Goal: Task Accomplishment & Management: Manage account settings

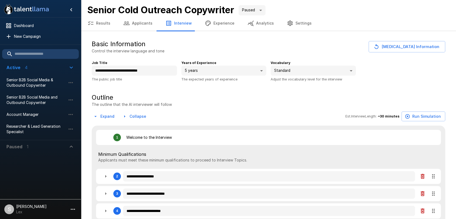
type textarea "*"
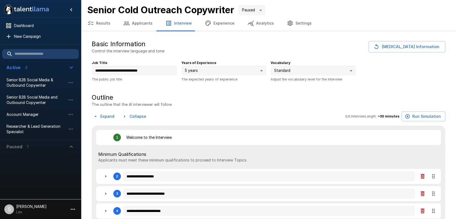
type textarea "*"
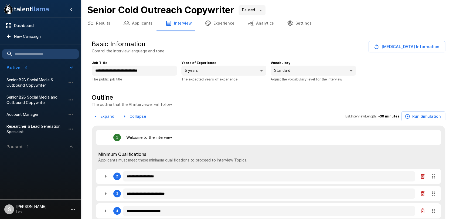
type textarea "*"
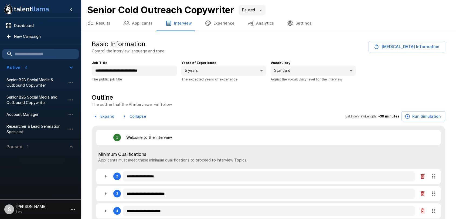
type textarea "*"
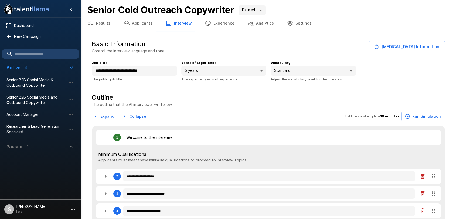
type textarea "*"
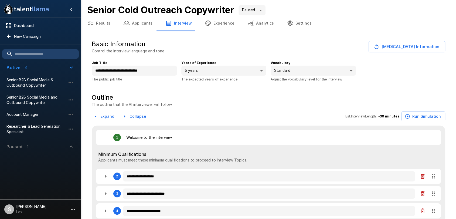
type textarea "*"
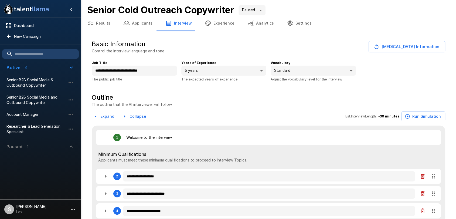
type textarea "*"
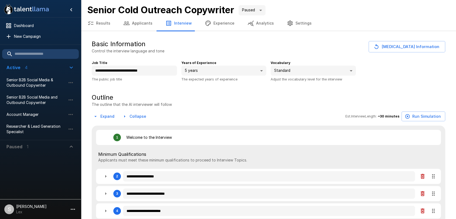
type textarea "*"
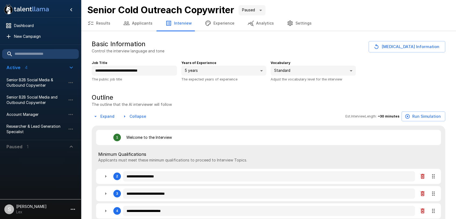
type textarea "*"
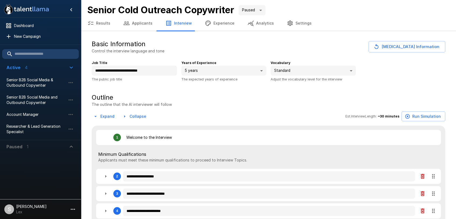
type textarea "*"
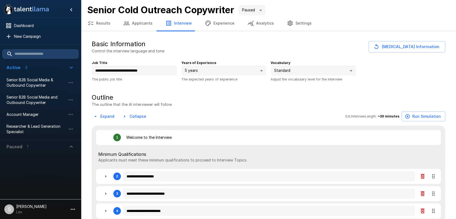
type textarea "*"
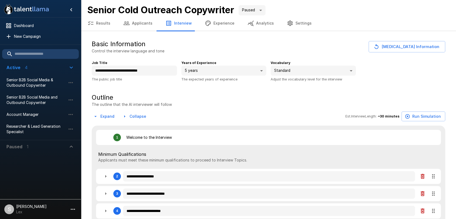
type textarea "*"
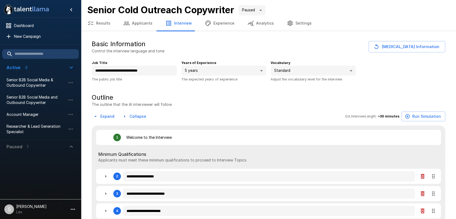
type textarea "*"
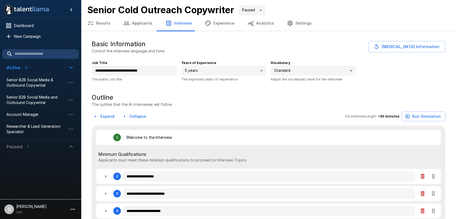
type textarea "*"
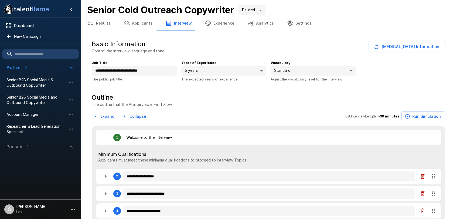
type textarea "*"
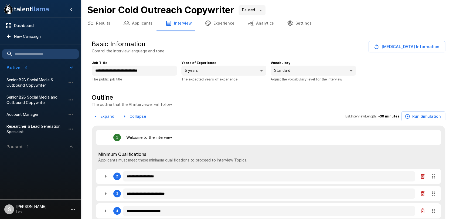
type textarea "*"
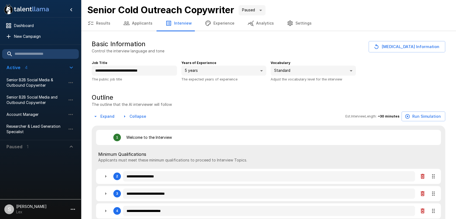
type textarea "*"
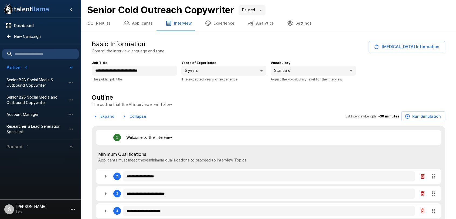
type textarea "*"
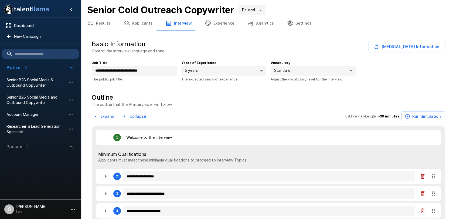
type textarea "*"
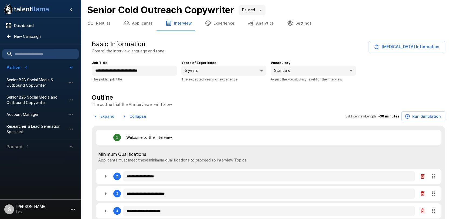
type textarea "*"
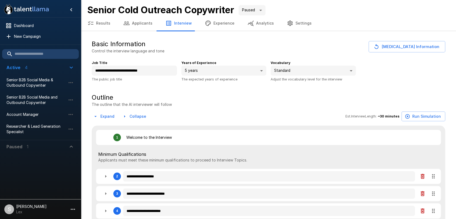
type textarea "*"
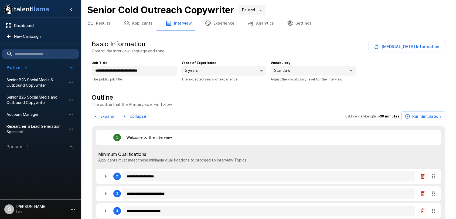
type textarea "*"
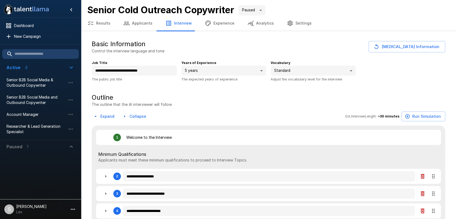
type textarea "*"
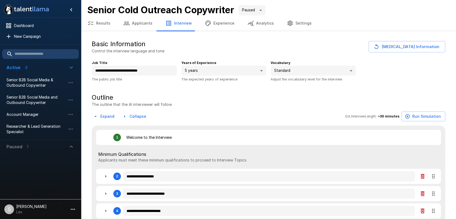
type textarea "*"
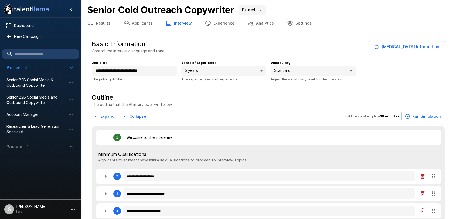
type textarea "*"
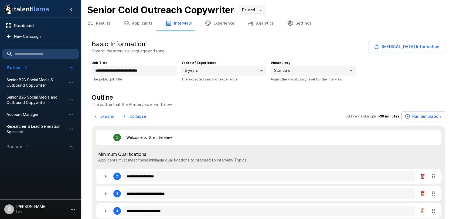
type textarea "*"
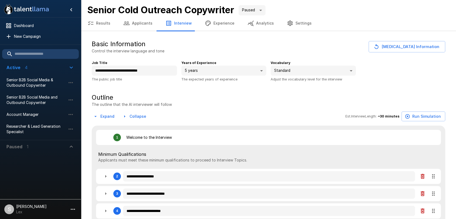
type textarea "*"
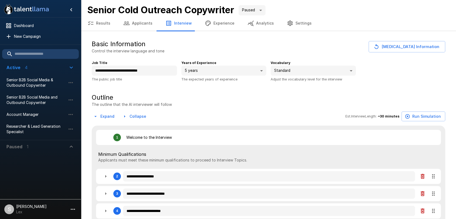
type textarea "*"
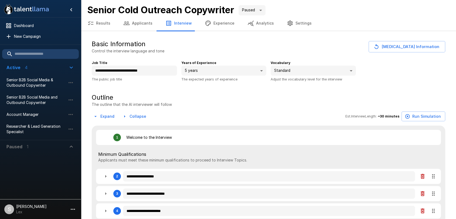
type textarea "*"
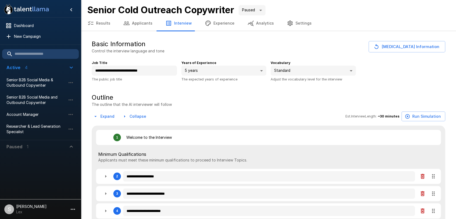
type textarea "*"
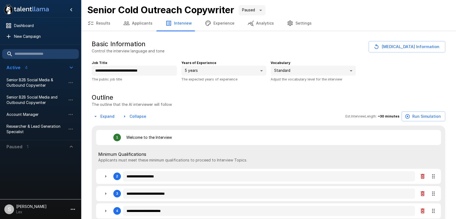
type textarea "*"
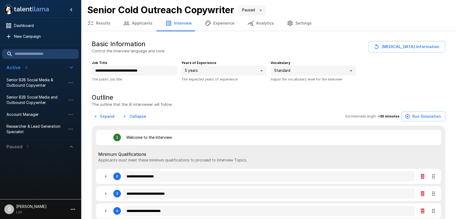
type textarea "*"
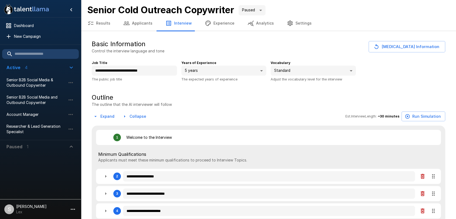
type textarea "*"
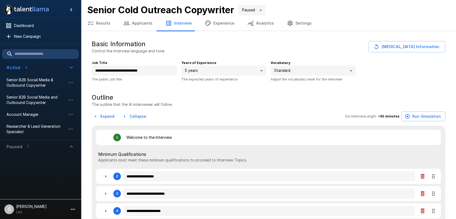
type textarea "*"
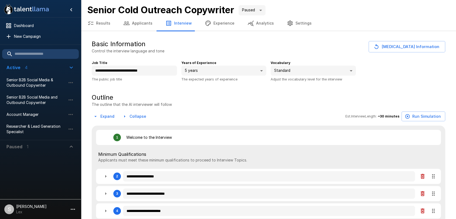
type textarea "*"
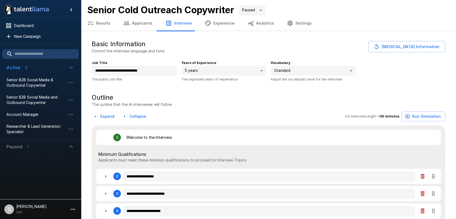
type textarea "*"
click at [100, 25] on button "Results" at bounding box center [99, 23] width 36 height 15
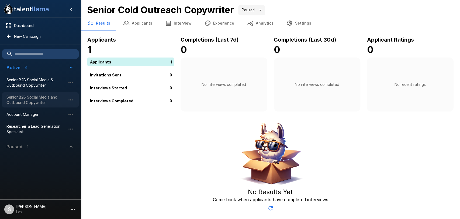
click at [27, 102] on span "Senior B2B Social Media and Outbound Copywriter" at bounding box center [35, 99] width 59 height 11
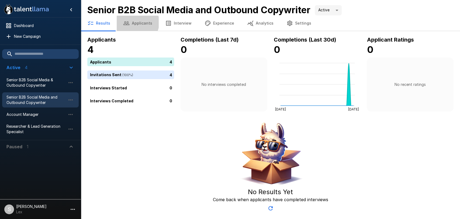
click at [135, 22] on button "Applicants" at bounding box center [138, 23] width 42 height 15
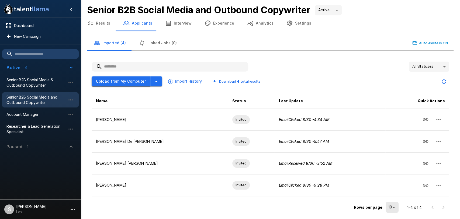
click at [131, 81] on button "Upload from My Computer" at bounding box center [121, 81] width 59 height 10
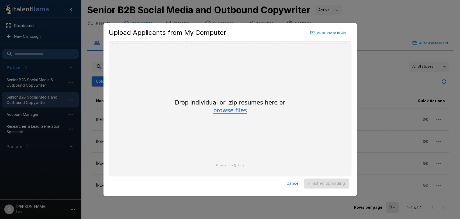
click at [233, 109] on button "browse files" at bounding box center [230, 111] width 34 height 6
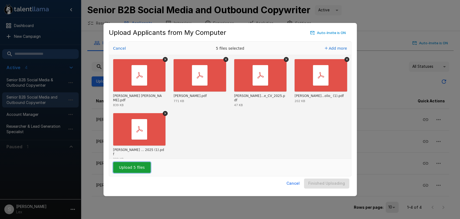
click at [137, 167] on button "Upload 5 files" at bounding box center [131, 167] width 37 height 11
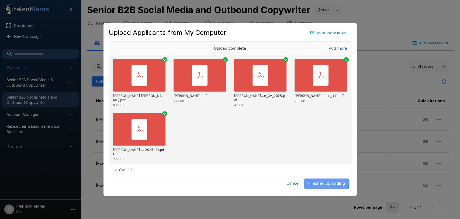
click at [323, 180] on button "Finished Uploading" at bounding box center [326, 183] width 45 height 10
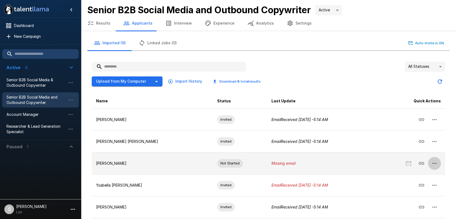
click at [431, 163] on icon "button" at bounding box center [434, 163] width 6 height 6
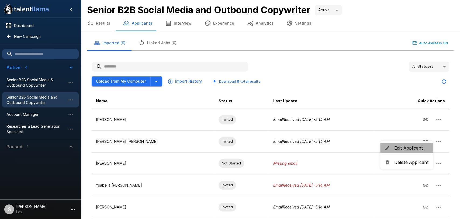
click at [409, 148] on span "Edit Applicant" at bounding box center [411, 147] width 35 height 6
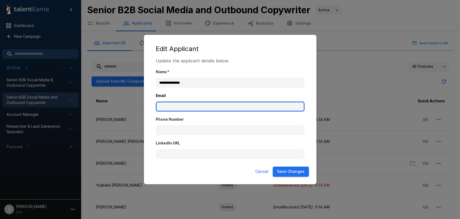
click at [181, 106] on input "Email" at bounding box center [230, 106] width 149 height 10
paste input "**********"
type input "**********"
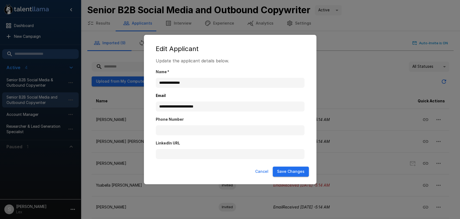
click at [300, 171] on button "Save Changes" at bounding box center [291, 171] width 36 height 10
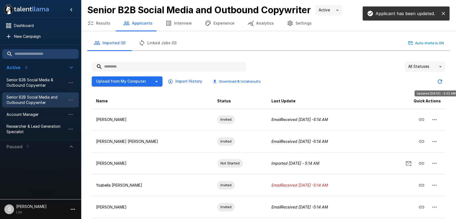
click at [438, 80] on icon "Updated Today - 5:22 AM" at bounding box center [439, 81] width 4 height 4
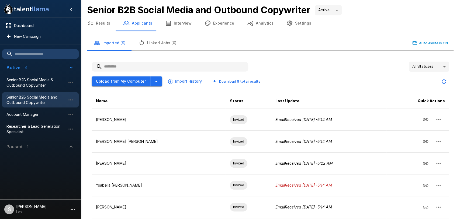
click at [439, 67] on body ".st0{fill:#FFFFFF;} .st1{fill:#76a4ed;} Dashboard New Campaign Active 4 Senior …" at bounding box center [230, 109] width 460 height 219
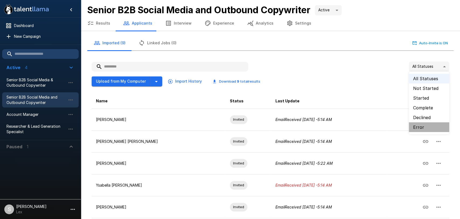
click at [415, 123] on li "Error" at bounding box center [429, 127] width 40 height 10
type input "*****"
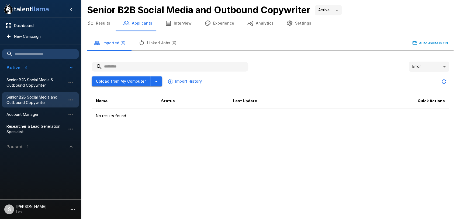
click at [445, 66] on body ".st0{fill:#FFFFFF;} .st1{fill:#76a4ed;} Dashboard New Campaign Active 4 Senior …" at bounding box center [230, 109] width 460 height 219
click at [99, 21] on div at bounding box center [230, 109] width 460 height 219
click at [102, 24] on button "Results" at bounding box center [99, 23] width 36 height 15
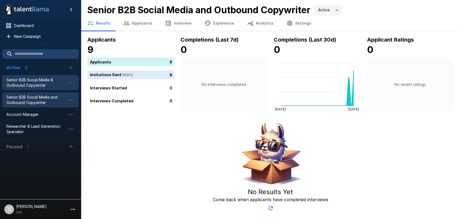
click at [43, 84] on span "Senior B2B Social Media & Outbound Copywriter" at bounding box center [35, 82] width 59 height 11
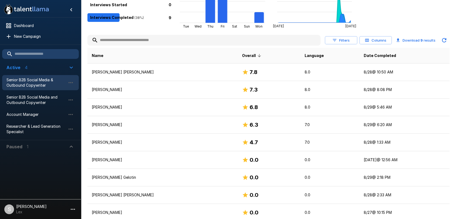
scroll to position [84, 0]
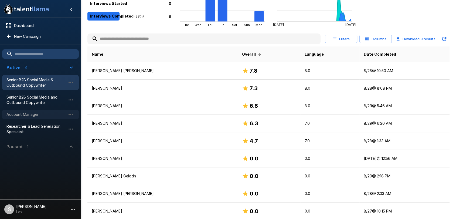
click at [36, 117] on span "Account Manager" at bounding box center [35, 114] width 59 height 5
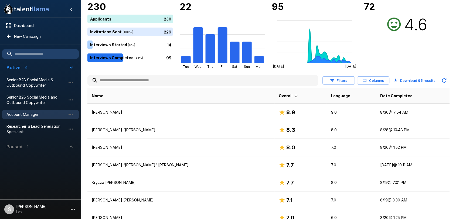
scroll to position [46, 0]
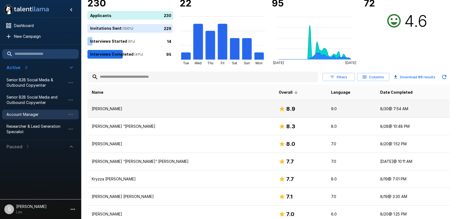
click at [140, 112] on td "[PERSON_NAME]" at bounding box center [180, 109] width 187 height 18
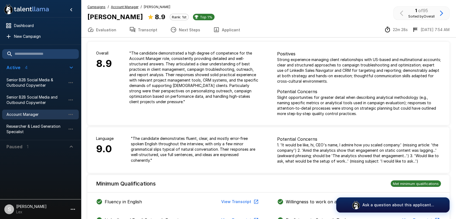
click at [220, 30] on button "Applicant" at bounding box center [226, 29] width 40 height 15
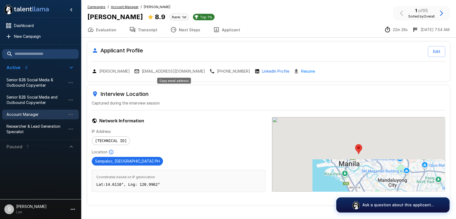
click at [161, 70] on p "[EMAIL_ADDRESS][DOMAIN_NAME]" at bounding box center [173, 70] width 63 height 5
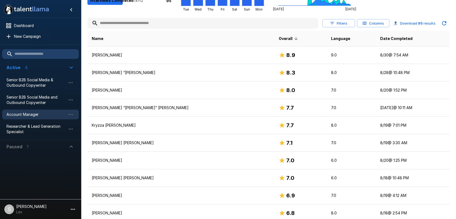
scroll to position [101, 0]
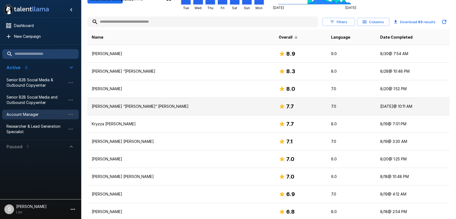
click at [169, 106] on p "[PERSON_NAME] “[PERSON_NAME]” [PERSON_NAME]" at bounding box center [181, 106] width 178 height 5
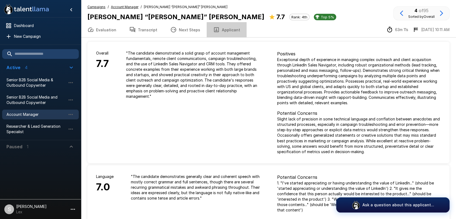
click at [225, 30] on button "Applicant" at bounding box center [226, 29] width 40 height 15
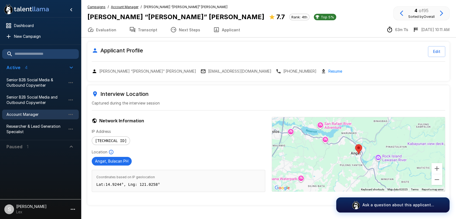
click at [219, 28] on button "Applicant" at bounding box center [226, 29] width 40 height 15
click at [208, 70] on p "[EMAIL_ADDRESS][DOMAIN_NAME]" at bounding box center [239, 70] width 63 height 5
drag, startPoint x: 125, startPoint y: 17, endPoint x: 88, endPoint y: 17, distance: 37.7
click at [88, 17] on b "[PERSON_NAME] “[PERSON_NAME]” [PERSON_NAME]" at bounding box center [175, 17] width 177 height 8
copy b "[PERSON_NAME]"
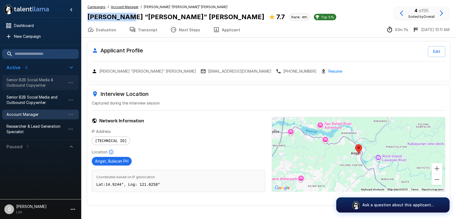
click at [42, 81] on span "Senior B2B Social Media & Outbound Copywriter" at bounding box center [35, 82] width 59 height 11
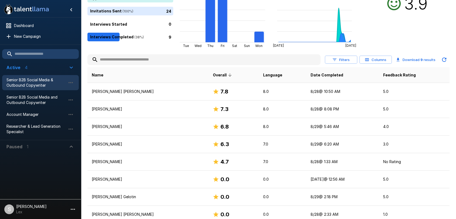
scroll to position [66, 0]
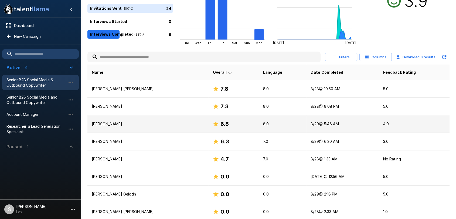
click at [148, 123] on p "[PERSON_NAME]" at bounding box center [148, 123] width 112 height 5
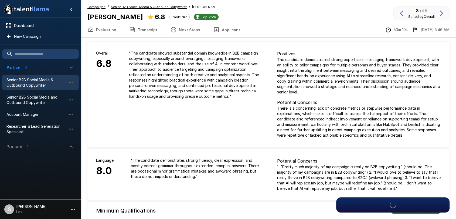
click at [226, 29] on button "Applicant" at bounding box center [226, 29] width 40 height 15
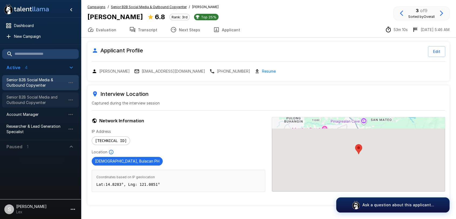
click at [39, 100] on span "Senior B2B Social Media and Outbound Copywriter" at bounding box center [35, 99] width 59 height 11
